Goal: Information Seeking & Learning: Learn about a topic

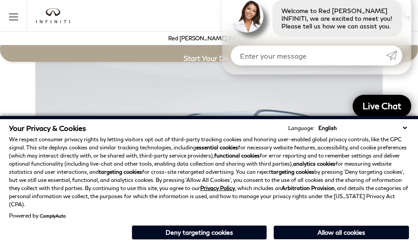
scroll to position [1592, 0]
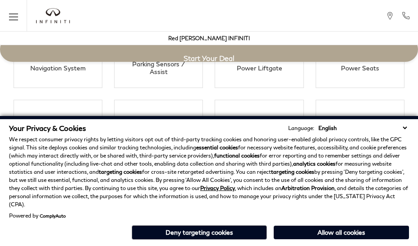
scroll to position [1592, 0]
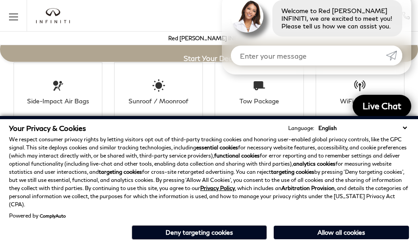
scroll to position [1647, 0]
